Goal: Navigation & Orientation: Find specific page/section

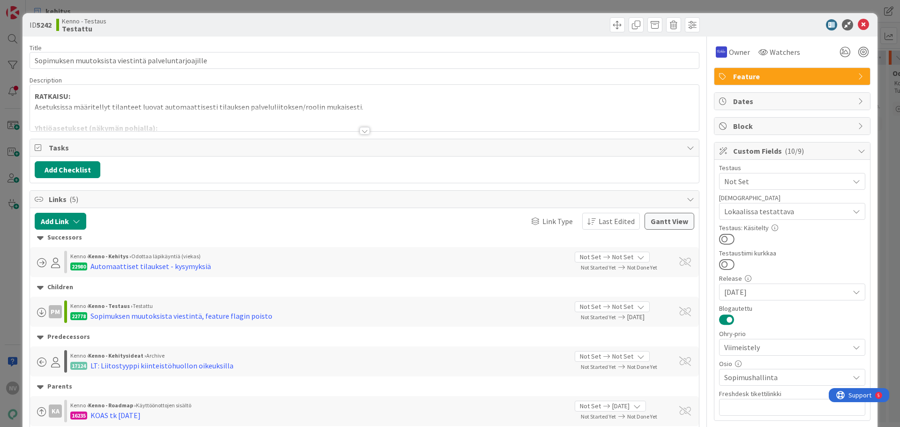
click at [365, 134] on div at bounding box center [364, 130] width 10 height 7
click at [362, 123] on p at bounding box center [364, 117] width 659 height 11
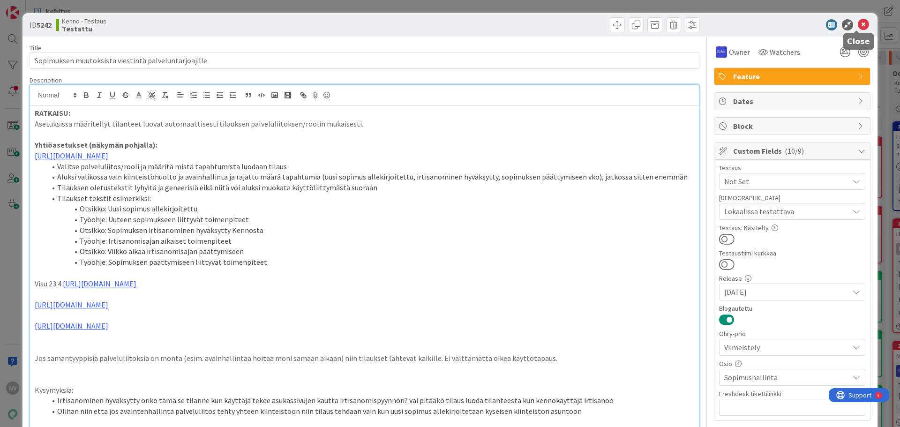
click at [857, 24] on icon at bounding box center [862, 24] width 11 height 11
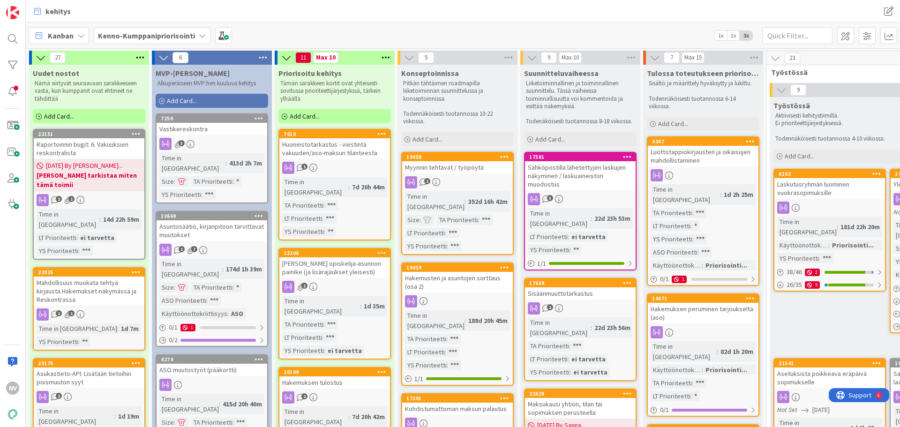
scroll to position [187, 0]
